Goal: Transaction & Acquisition: Purchase product/service

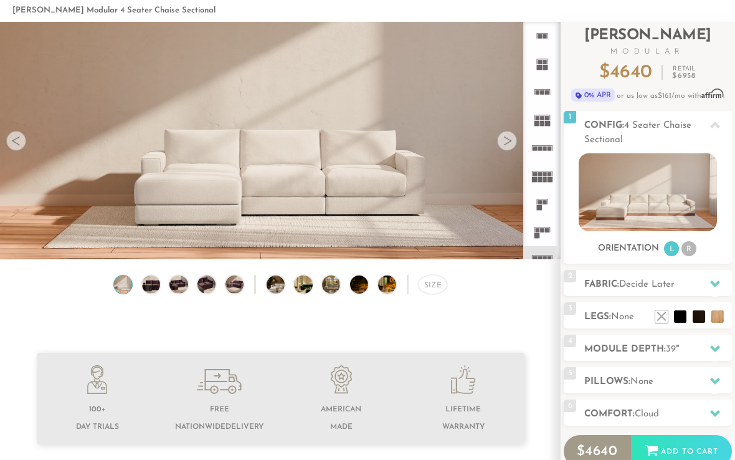
scroll to position [45, 0]
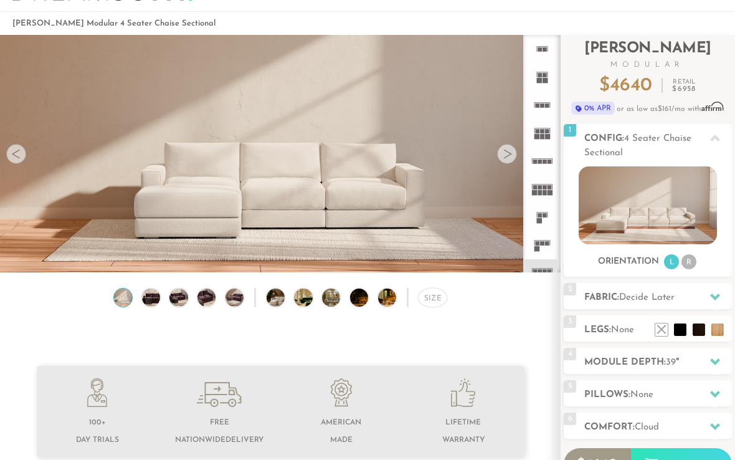
click at [504, 160] on div at bounding box center [507, 155] width 20 height 20
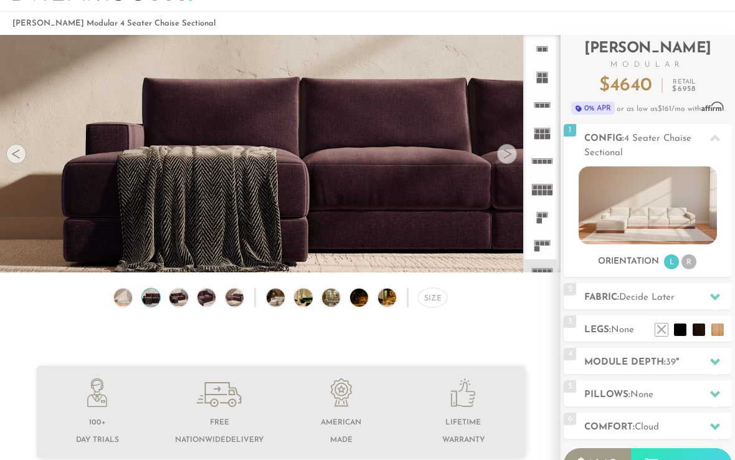
scroll to position [45, 0]
click at [510, 153] on div at bounding box center [507, 154] width 20 height 20
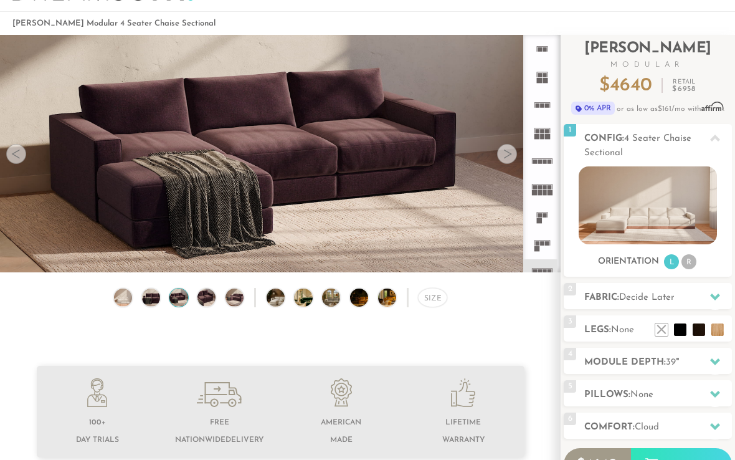
click at [509, 156] on div at bounding box center [507, 154] width 20 height 20
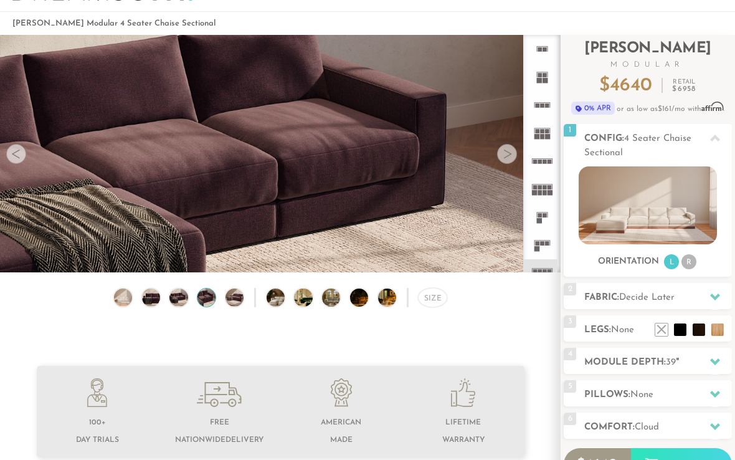
click at [509, 154] on div at bounding box center [507, 154] width 20 height 20
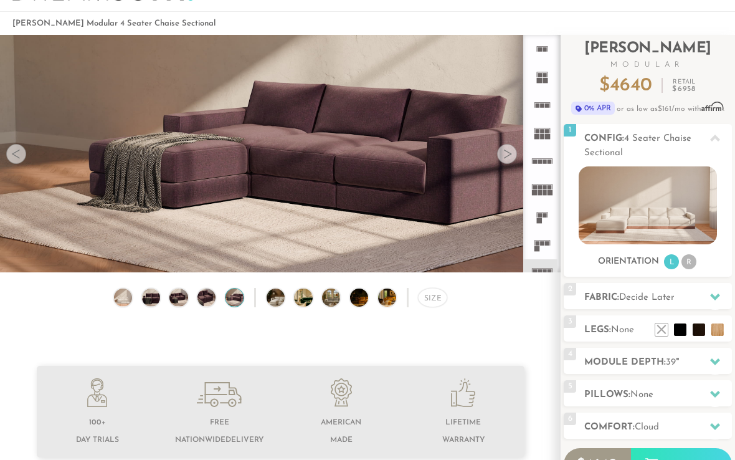
click at [504, 156] on div at bounding box center [507, 154] width 20 height 20
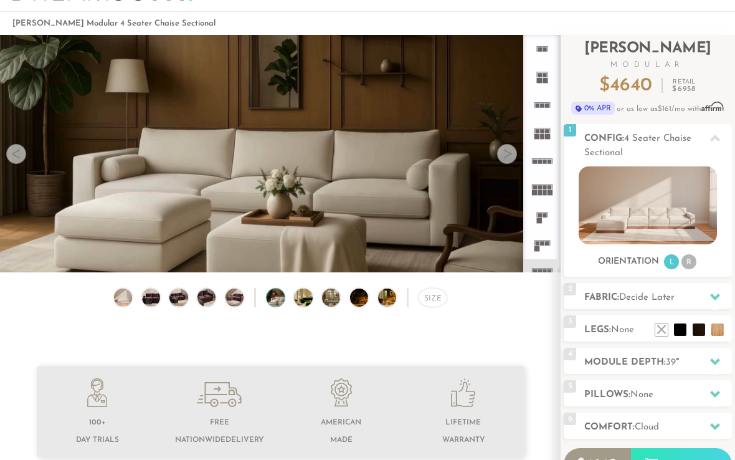
click at [511, 151] on div at bounding box center [507, 154] width 20 height 20
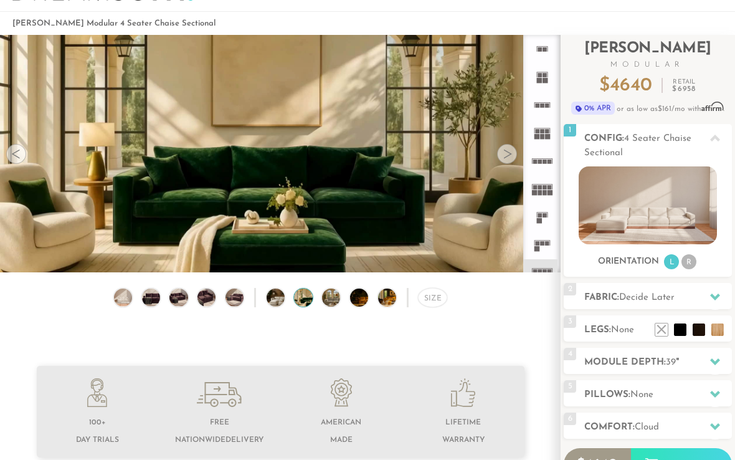
click at [509, 146] on div at bounding box center [507, 154] width 20 height 20
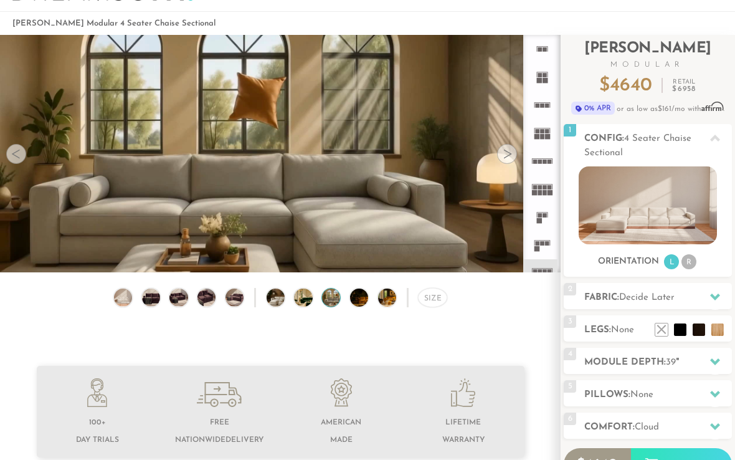
click at [511, 149] on div at bounding box center [507, 154] width 20 height 20
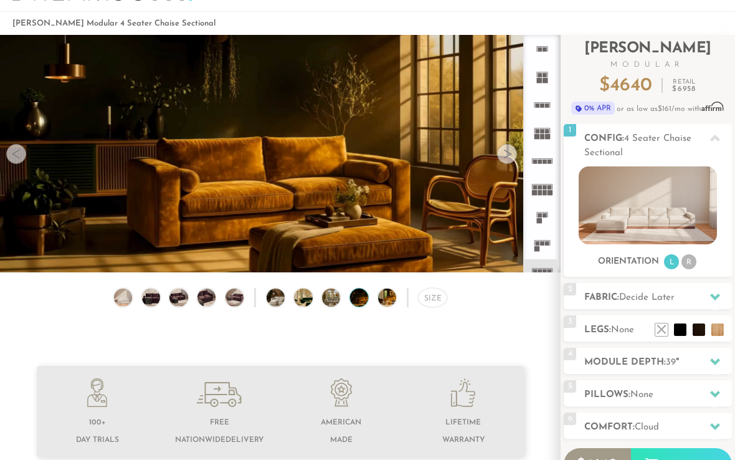
click at [508, 147] on div at bounding box center [507, 154] width 20 height 20
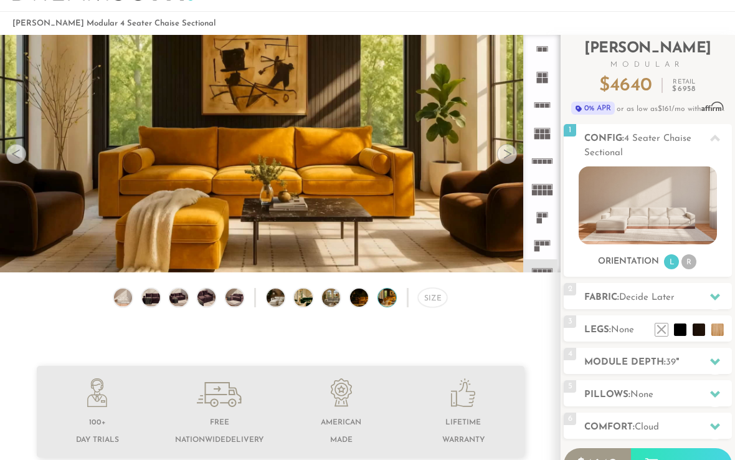
click at [510, 146] on div at bounding box center [507, 154] width 20 height 20
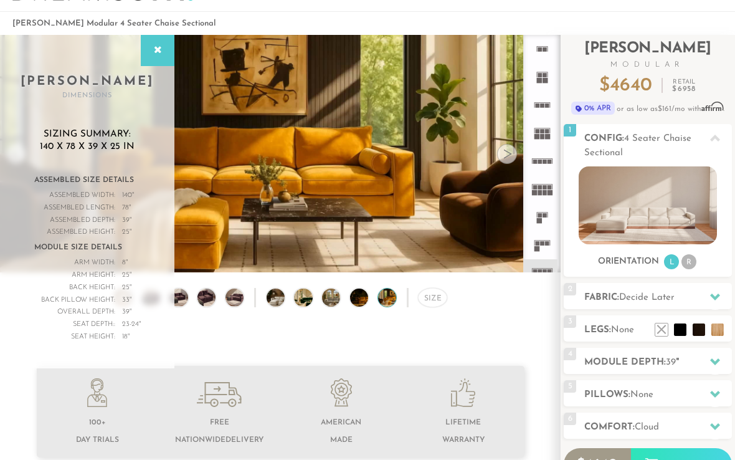
click at [425, 115] on video at bounding box center [280, 147] width 561 height 315
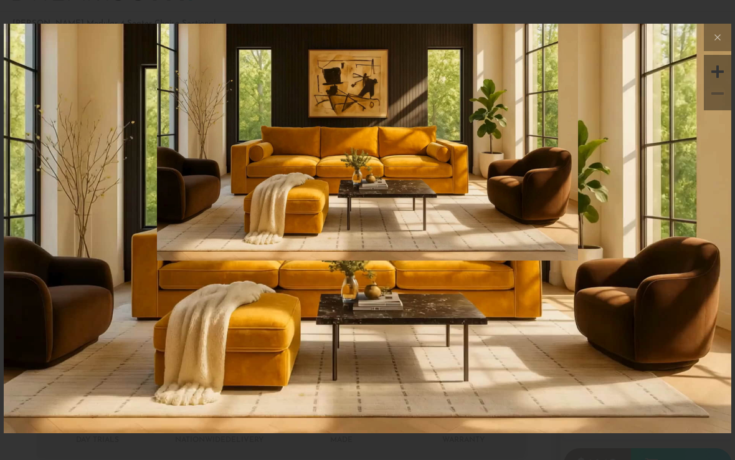
click at [721, 45] on icon at bounding box center [718, 37] width 15 height 15
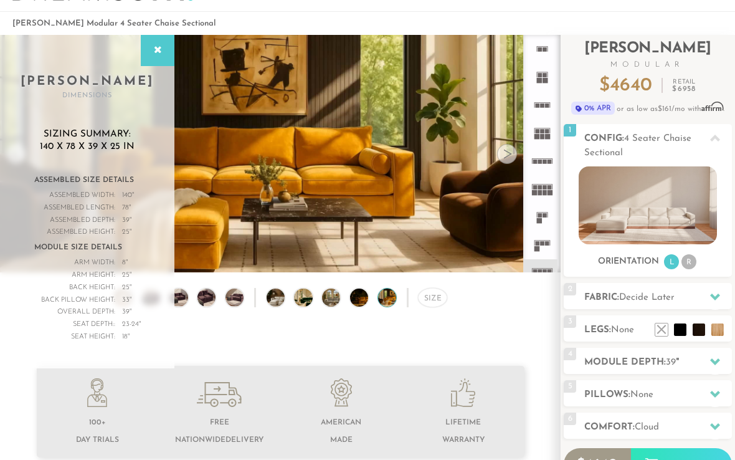
click at [715, 294] on icon at bounding box center [716, 297] width 10 height 10
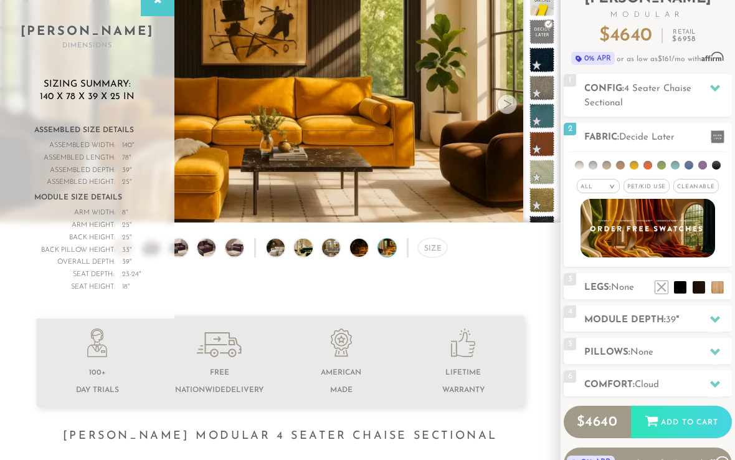
scroll to position [95, 0]
click at [722, 290] on li at bounding box center [718, 287] width 12 height 12
